Goal: Transaction & Acquisition: Purchase product/service

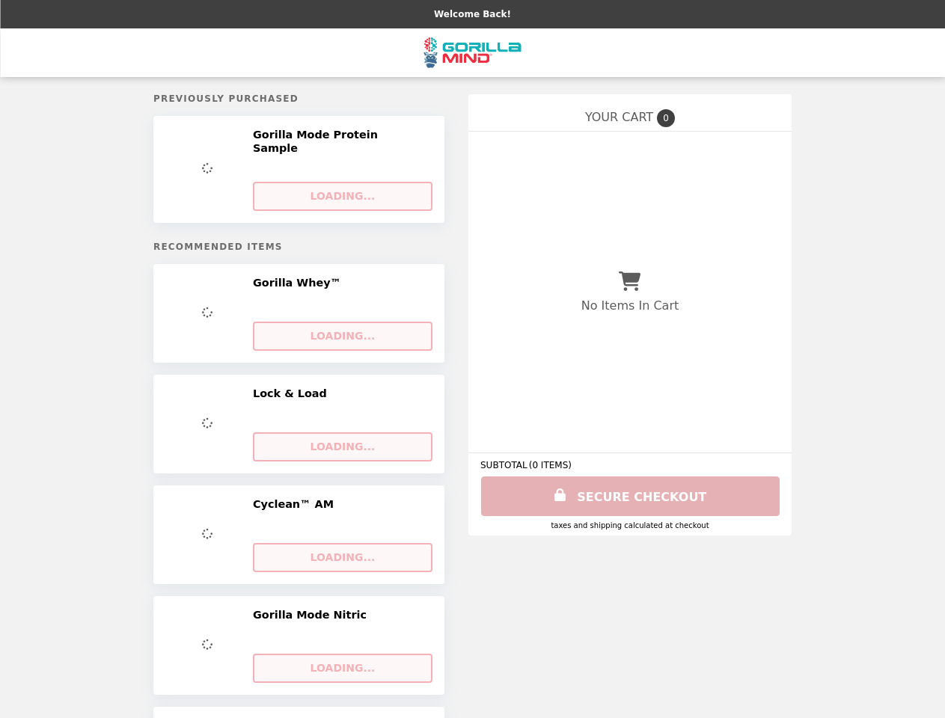
select select "**********"
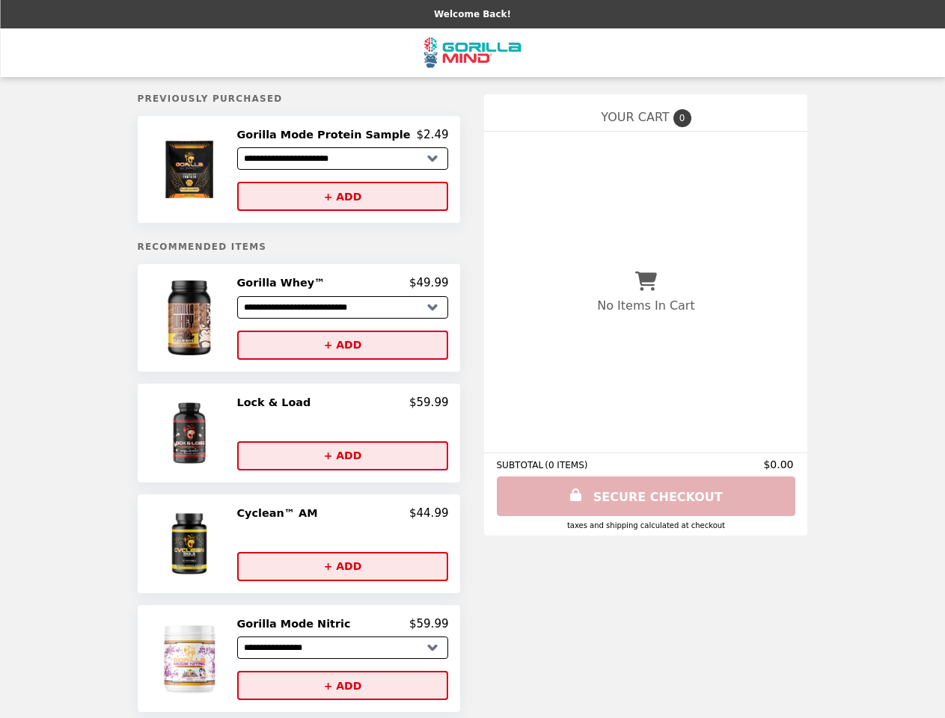
click at [211, 171] on img at bounding box center [190, 169] width 87 height 83
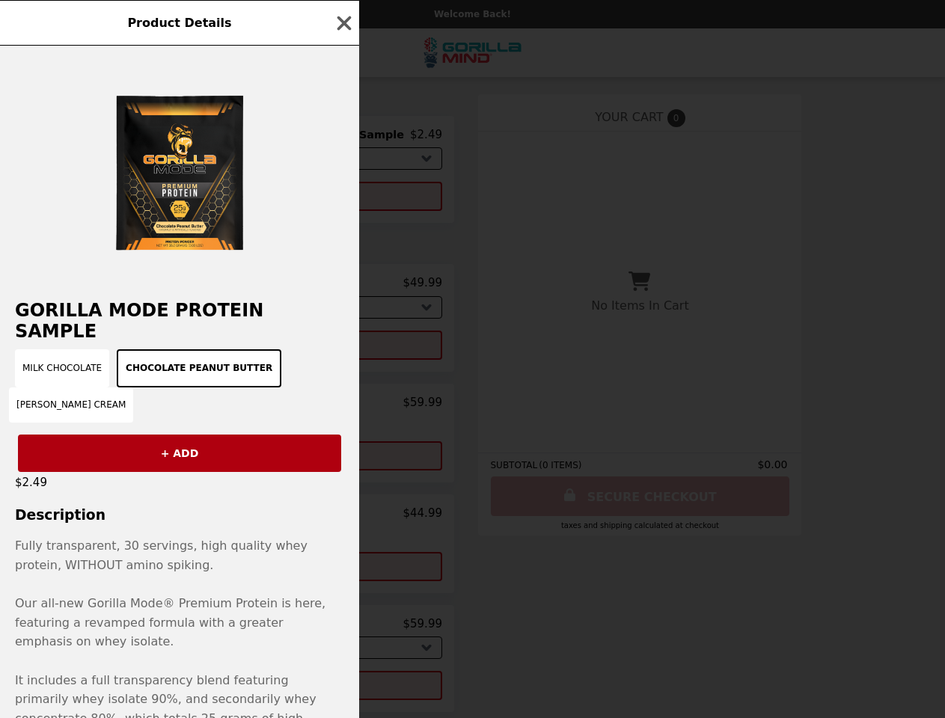
click at [211, 323] on h2 "Gorilla Mode Protein Sample" at bounding box center [179, 321] width 359 height 42
click at [343, 288] on div "Product Details Gorilla Mode Protein Sample Milk Chocolate Chocolate Peanut But…" at bounding box center [472, 359] width 945 height 718
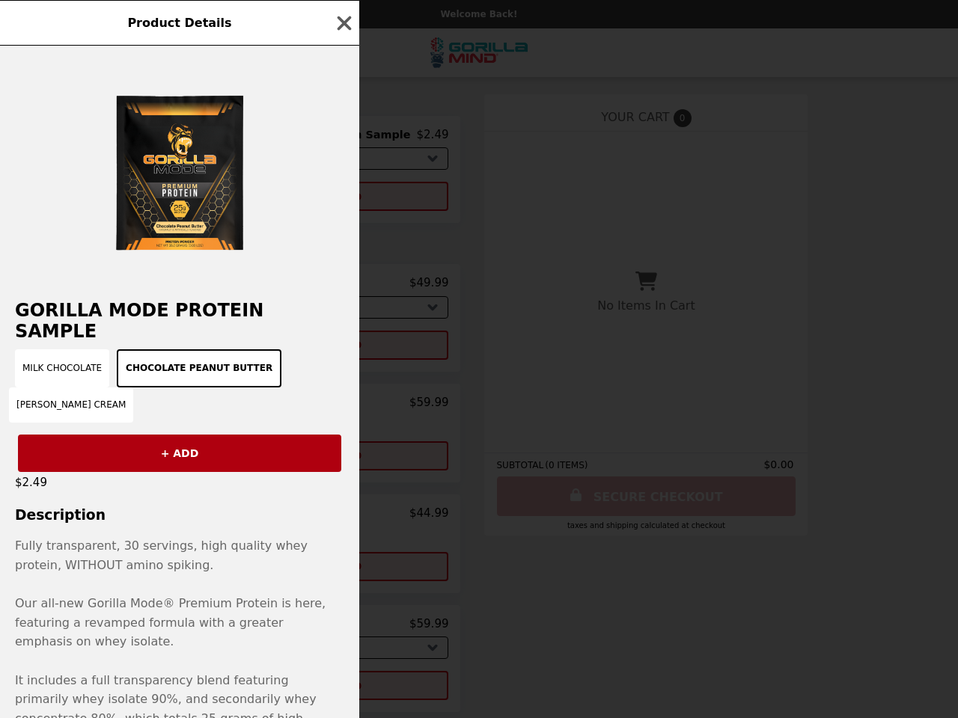
click at [343, 350] on div "Milk Chocolate Chocolate Peanut Butter [PERSON_NAME] Cream" at bounding box center [179, 385] width 341 height 73
click at [211, 438] on button "+ ADD" at bounding box center [179, 453] width 323 height 37
click at [343, 409] on div "Product Details Gorilla Mode Protein Sample Milk Chocolate Chocolate Peanut But…" at bounding box center [479, 359] width 958 height 718
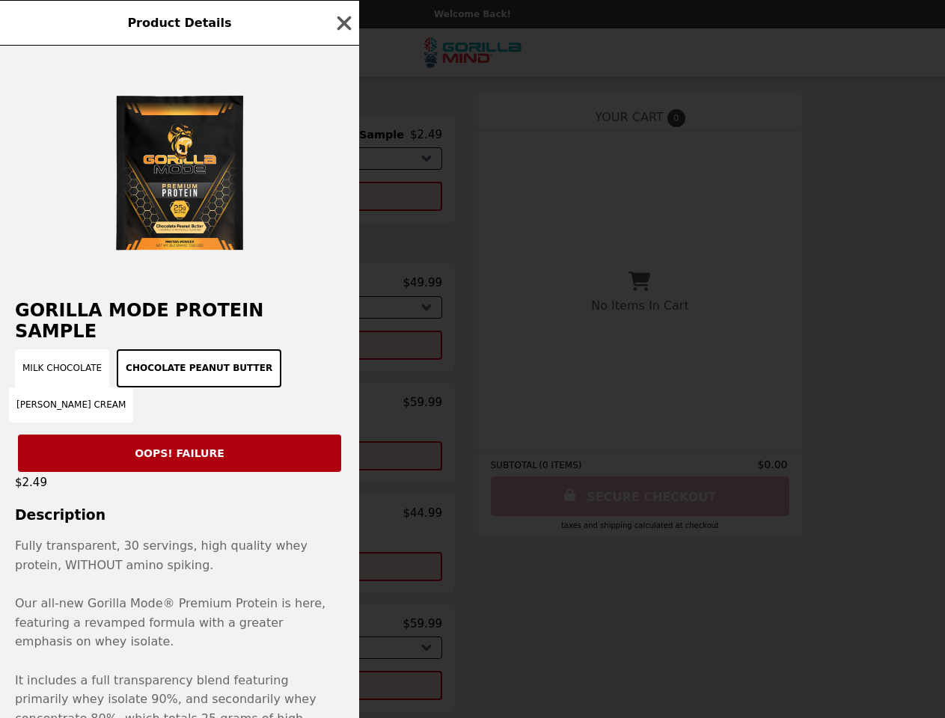
click at [343, 461] on button "+ ADD" at bounding box center [336, 455] width 212 height 29
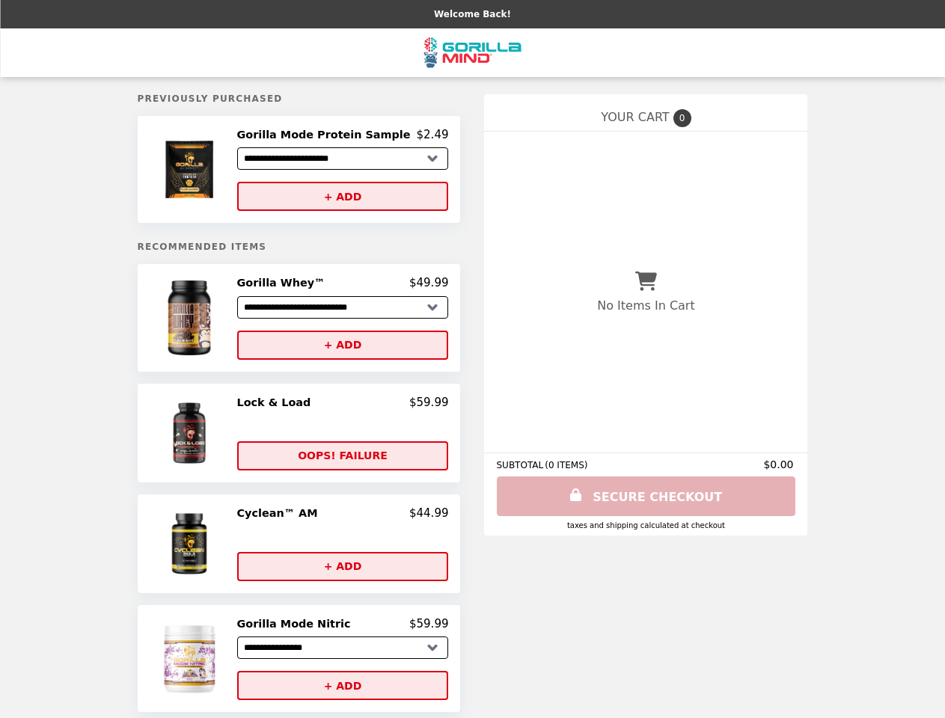
click at [211, 549] on img at bounding box center [191, 544] width 79 height 75
